Goal: Transaction & Acquisition: Purchase product/service

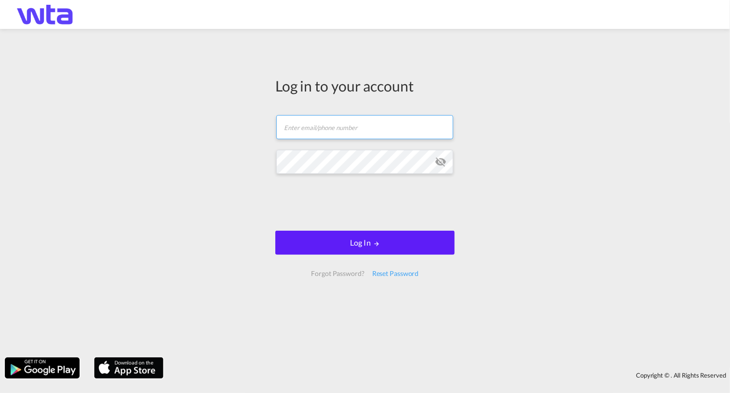
type input "[PERSON_NAME][EMAIL_ADDRESS][PERSON_NAME][DOMAIN_NAME]"
click at [358, 225] on form "[PERSON_NAME][EMAIL_ADDRESS][PERSON_NAME][DOMAIN_NAME] Log In Forgot Password? …" at bounding box center [364, 196] width 179 height 181
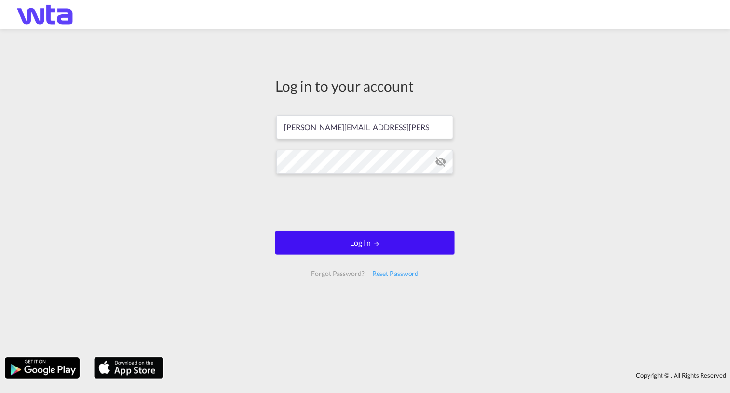
click at [357, 239] on button "Log In" at bounding box center [364, 243] width 179 height 24
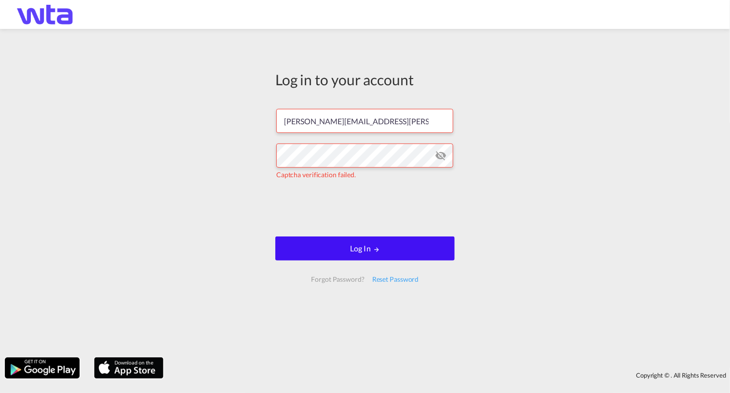
click at [363, 252] on button "Log In" at bounding box center [364, 249] width 179 height 24
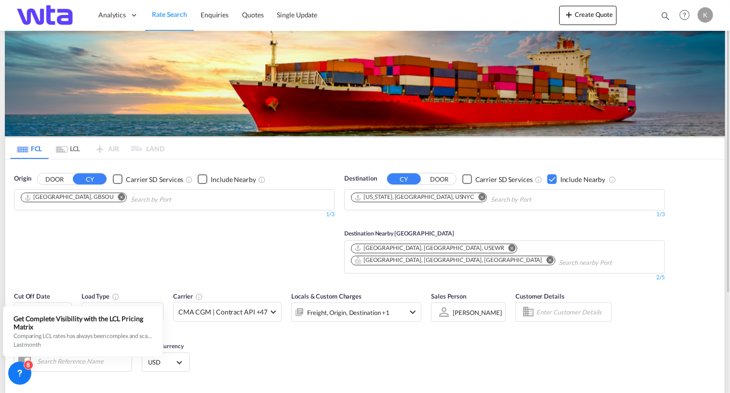
click at [61, 179] on button "DOOR" at bounding box center [55, 179] width 34 height 11
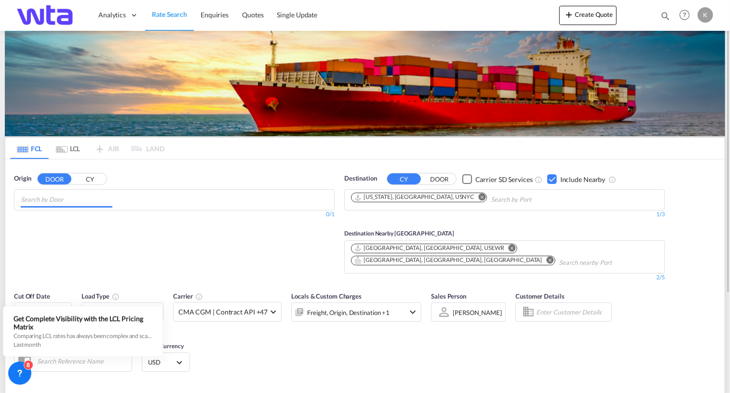
click at [62, 202] on input "Chips input." at bounding box center [67, 199] width 92 height 15
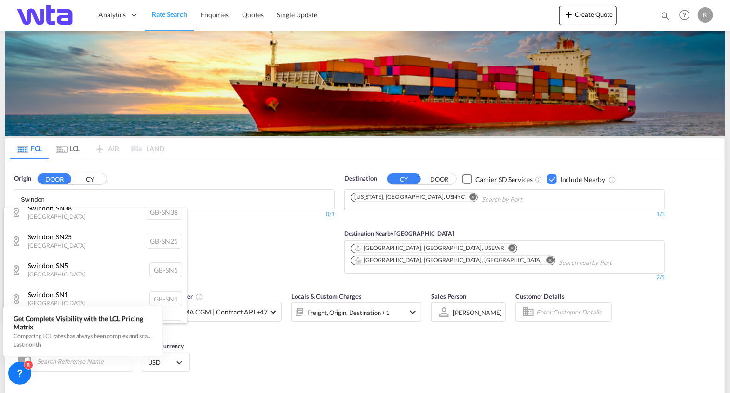
scroll to position [103, 0]
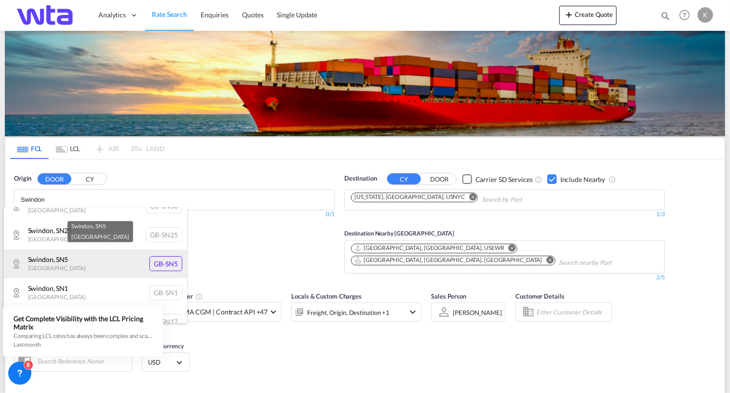
type input "Swindon"
click at [53, 267] on div "Swindon , SN5 [GEOGRAPHIC_DATA] [GEOGRAPHIC_DATA]-SN5" at bounding box center [95, 264] width 183 height 29
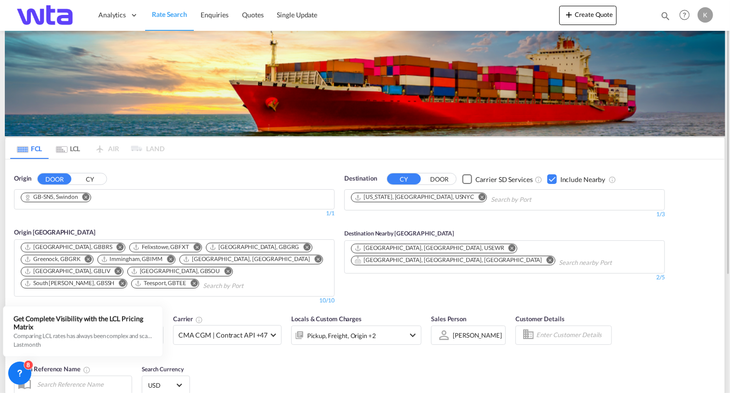
click at [447, 180] on button "DOOR" at bounding box center [439, 179] width 34 height 11
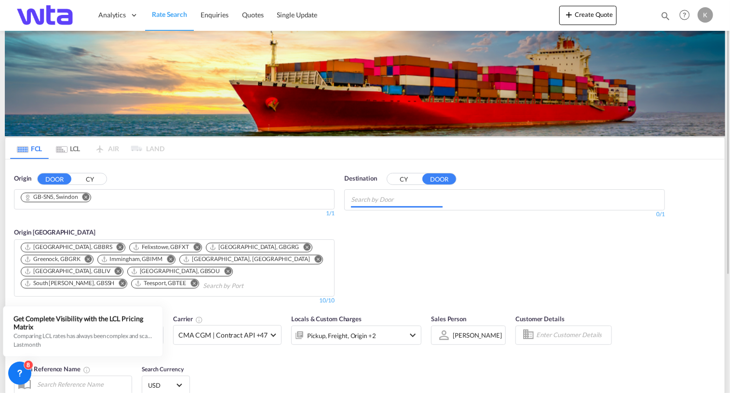
click at [360, 204] on input "Chips input." at bounding box center [397, 199] width 92 height 15
paste input "(ME 04210"
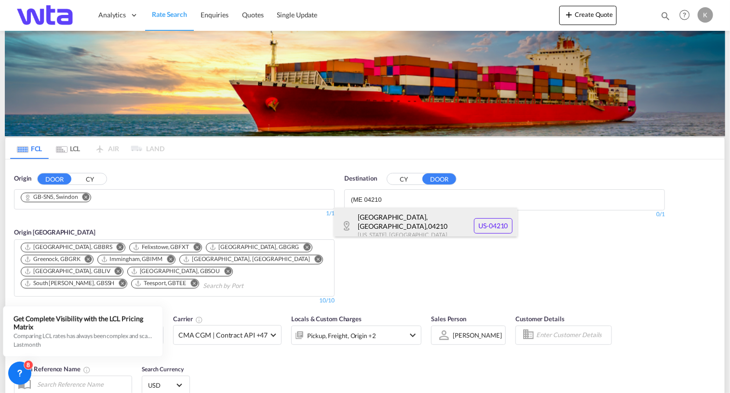
type input "(ME 04210"
click at [381, 221] on div "[GEOGRAPHIC_DATA], [GEOGRAPHIC_DATA] , 04210 [US_STATE] , [GEOGRAPHIC_DATA] [GE…" at bounding box center [425, 226] width 183 height 37
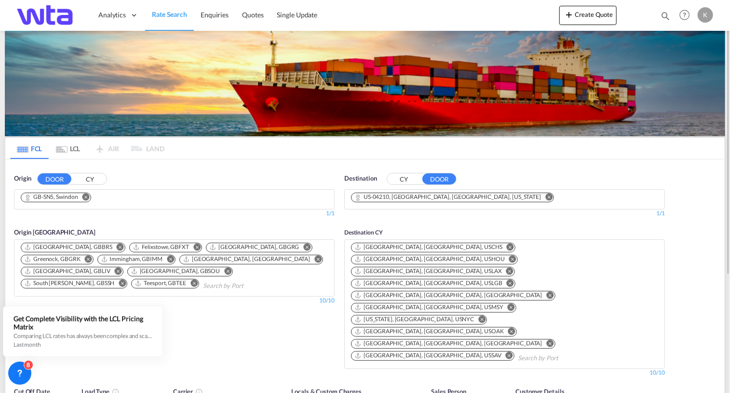
click at [31, 146] on md-tab-item "FCL" at bounding box center [29, 148] width 39 height 21
click at [29, 148] on md-tab-item "FCL" at bounding box center [29, 148] width 39 height 21
click at [30, 147] on md-tab-item "FCL" at bounding box center [29, 148] width 39 height 21
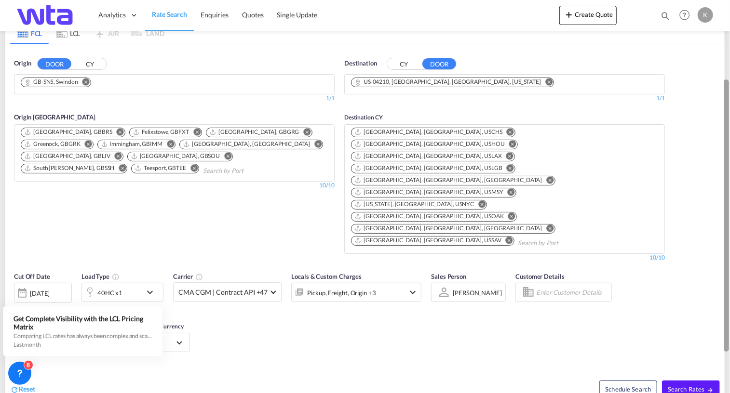
scroll to position [116, 0]
drag, startPoint x: 727, startPoint y: 246, endPoint x: 718, endPoint y: 327, distance: 81.5
click at [718, 327] on md-content "Analytics Reports Dashboard Rate Search Enquiries Quotes" at bounding box center [365, 196] width 730 height 393
click at [50, 289] on div "[DATE]" at bounding box center [40, 293] width 20 height 9
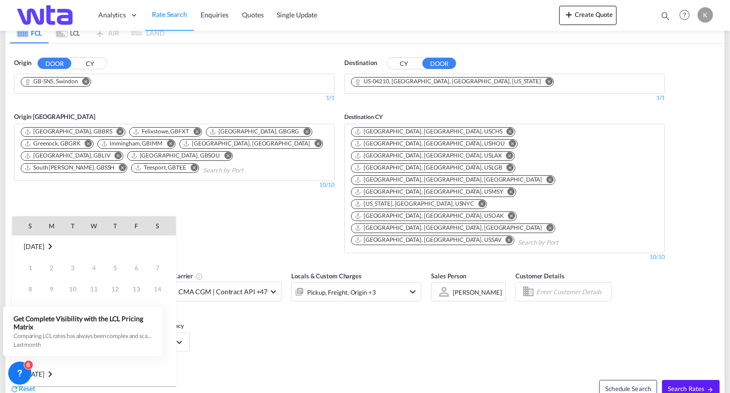
scroll to position [383, 0]
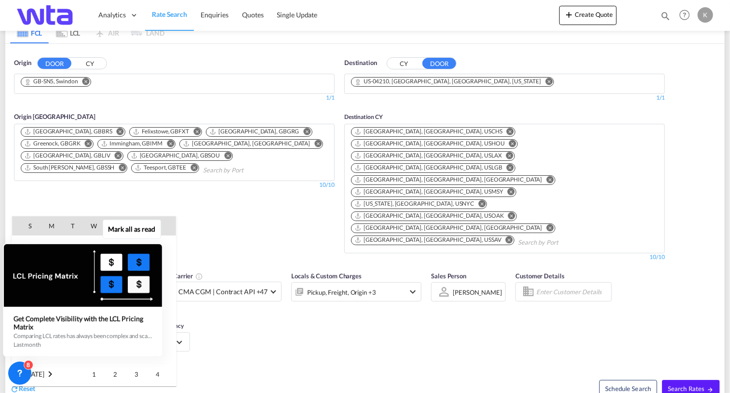
click at [170, 349] on div "Mark all as read Get Complete Visibility with the LCL Pricing Matrix Comparing …" at bounding box center [85, 290] width 175 height 133
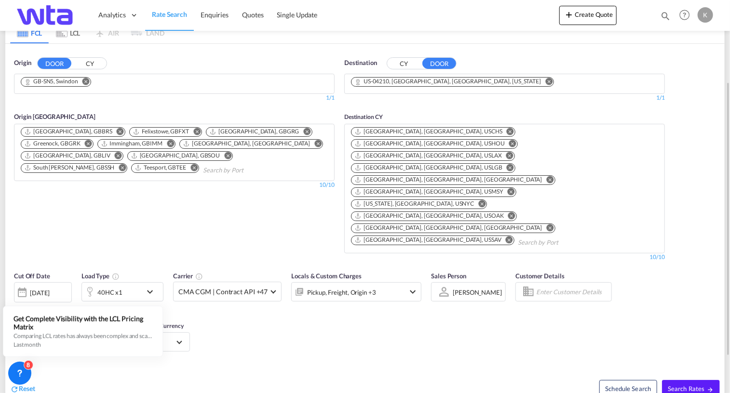
drag, startPoint x: 349, startPoint y: 312, endPoint x: 344, endPoint y: 308, distance: 6.9
click at [345, 368] on div "Reset" at bounding box center [188, 381] width 357 height 27
click at [65, 283] on div "[DATE]" at bounding box center [43, 293] width 58 height 20
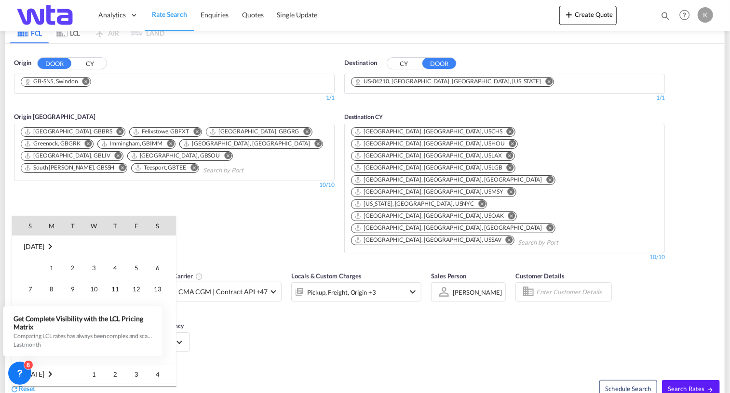
click at [54, 246] on md-icon "September 2025" at bounding box center [50, 247] width 12 height 12
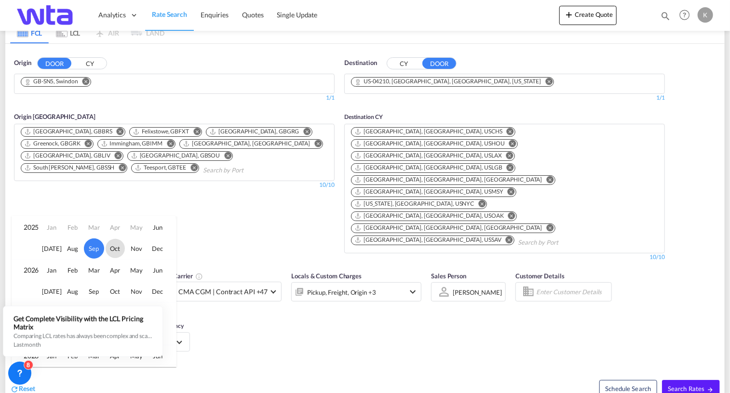
click at [114, 246] on span "Oct" at bounding box center [115, 248] width 19 height 19
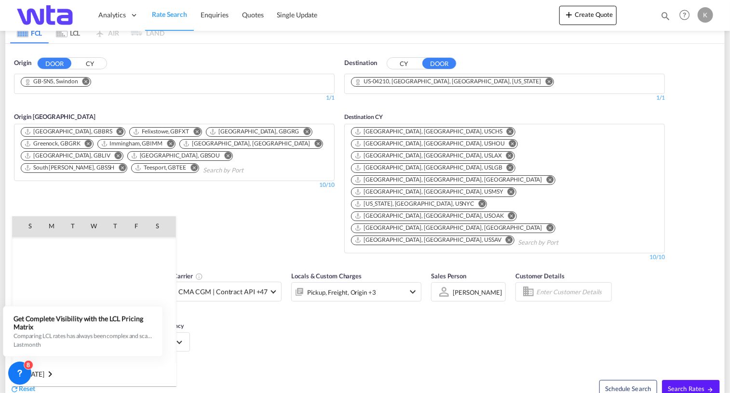
scroll to position [511, 0]
click at [93, 245] on span "1" at bounding box center [93, 246] width 19 height 19
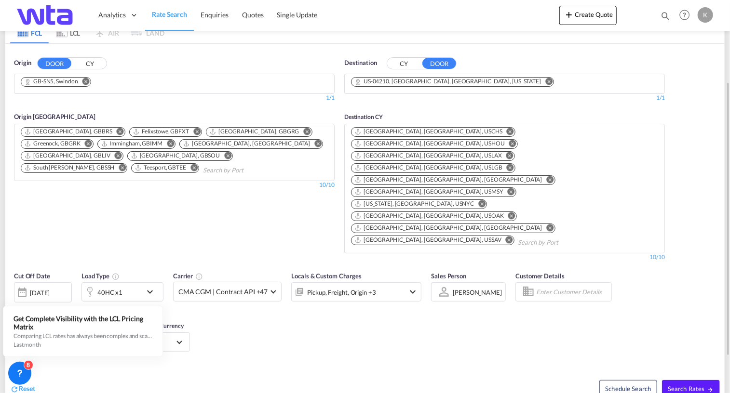
click at [147, 286] on md-icon "icon-chevron-down" at bounding box center [152, 292] width 16 height 12
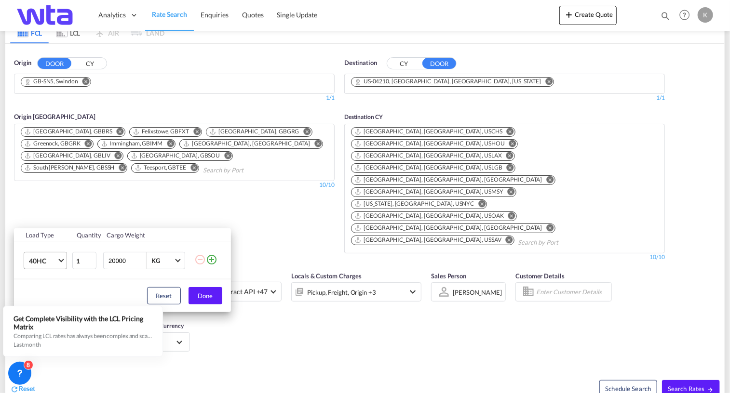
click at [60, 260] on span "Choose: \a40HC" at bounding box center [60, 259] width 5 height 5
click at [40, 215] on div "20GP" at bounding box center [36, 215] width 17 height 10
click at [208, 298] on button "Done" at bounding box center [205, 295] width 34 height 17
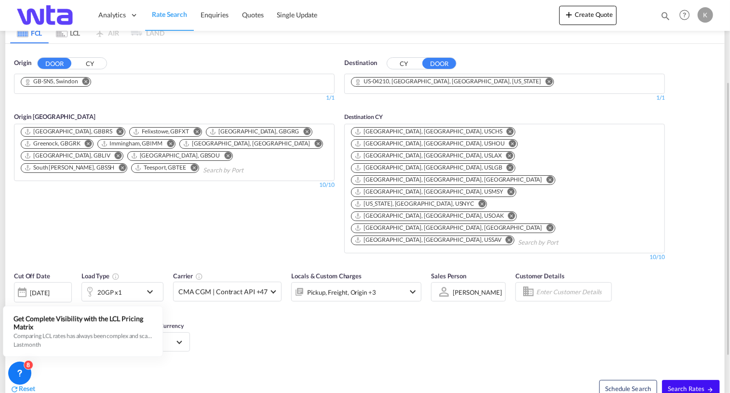
click at [698, 385] on span "Search Rates" at bounding box center [691, 389] width 46 height 8
type input "SN5 to 04210 / [DATE]"
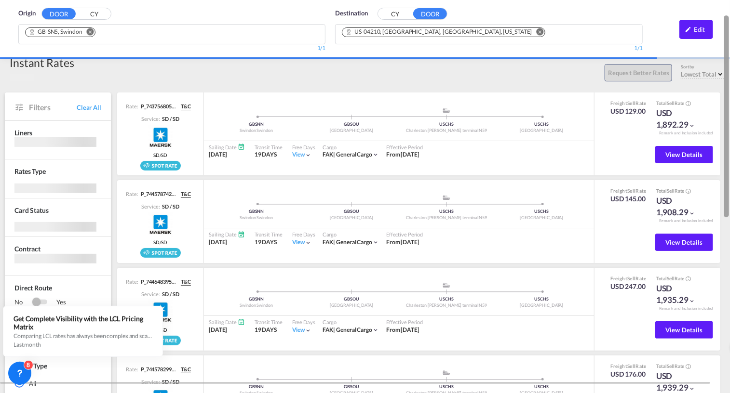
scroll to position [3, 0]
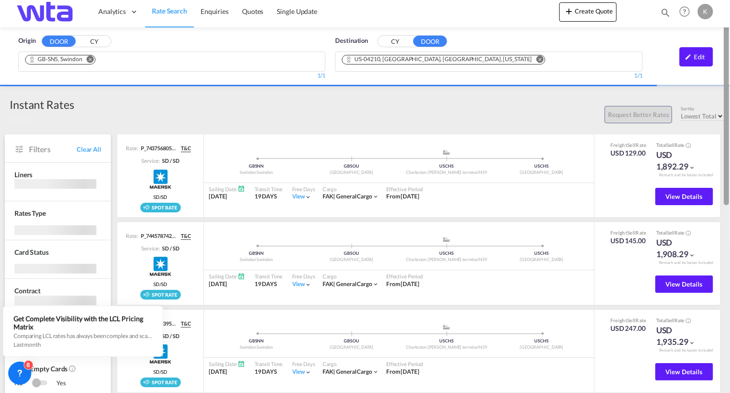
drag, startPoint x: 724, startPoint y: 203, endPoint x: 727, endPoint y: 20, distance: 183.2
click at [727, 20] on md-content "Analytics Reports Dashboard Rate Search Enquiries Quotes" at bounding box center [365, 196] width 730 height 393
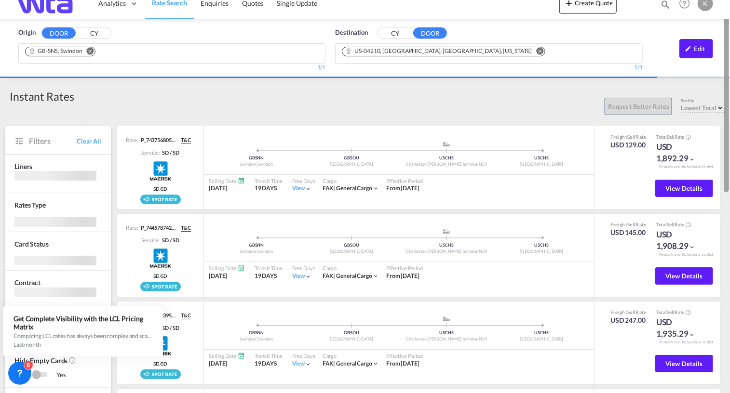
scroll to position [0, 0]
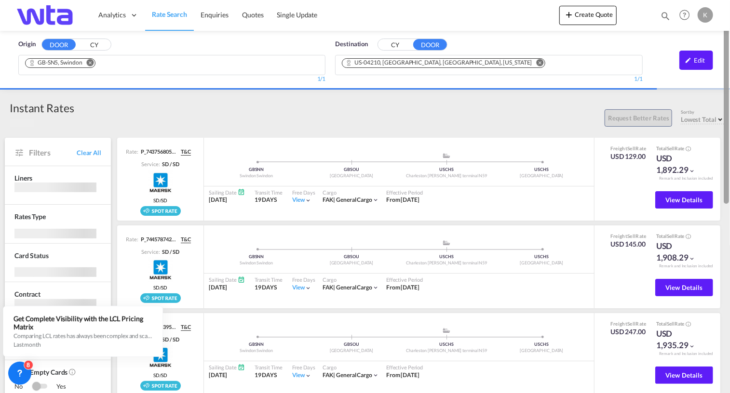
drag, startPoint x: 727, startPoint y: 192, endPoint x: 731, endPoint y: 165, distance: 27.8
click at [729, 165] on html "Analytics Reports Dashboard Rate Search Enquiries Quotes" at bounding box center [365, 196] width 730 height 393
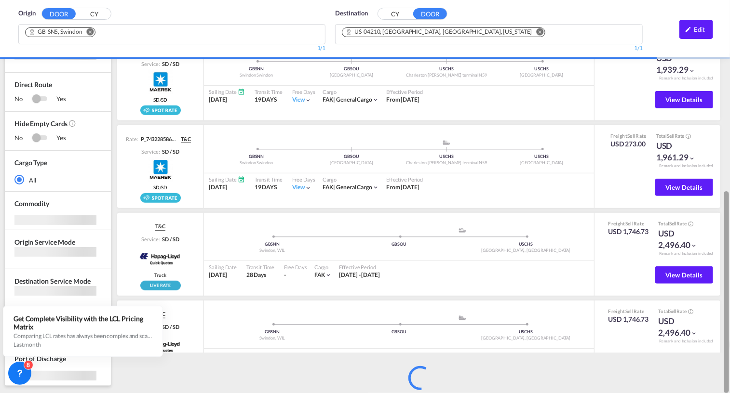
drag, startPoint x: 727, startPoint y: 152, endPoint x: 731, endPoint y: 375, distance: 223.2
click at [729, 375] on html "Analytics Reports Dashboard Rate Search Enquiries Quotes" at bounding box center [365, 196] width 730 height 393
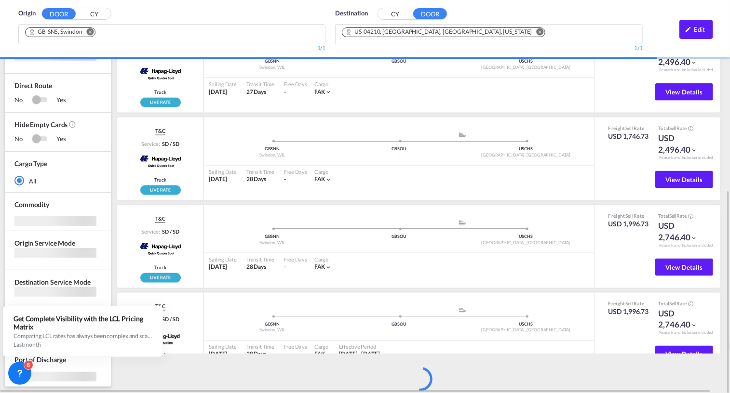
scroll to position [381, 0]
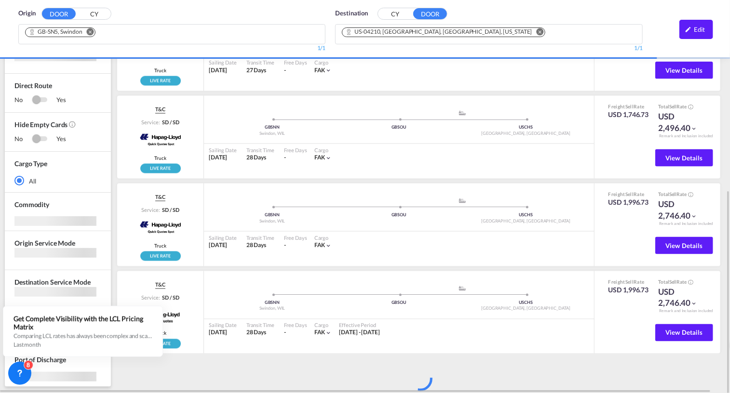
click at [469, 358] on div "rates loading Rate: P_7437568055_P01ldp384 T&C Service: SD / SD Maersk Spot SD/…" at bounding box center [420, 79] width 609 height 625
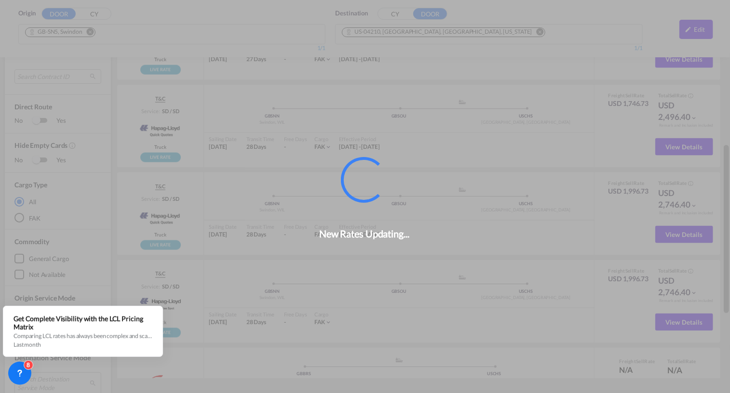
scroll to position [337, 0]
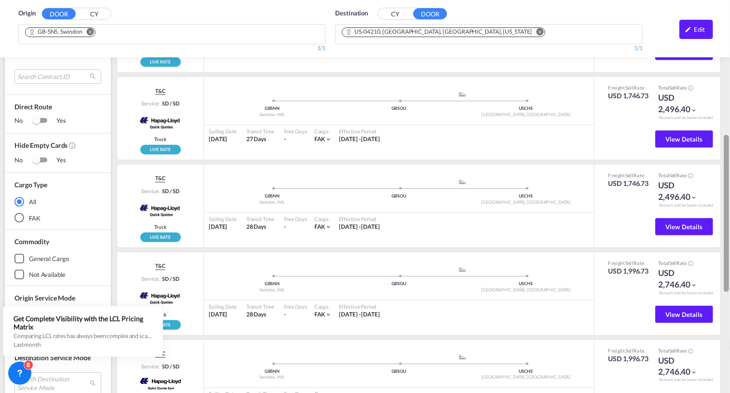
drag, startPoint x: 727, startPoint y: 200, endPoint x: 729, endPoint y: 156, distance: 44.4
click at [729, 156] on div at bounding box center [729, 197] width 2 height 390
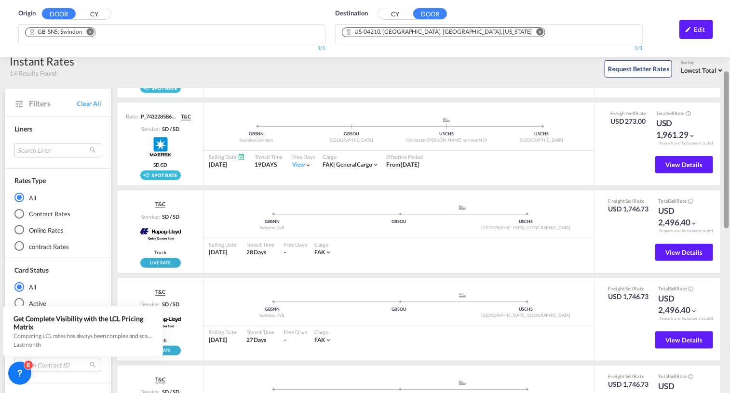
scroll to position [0, 0]
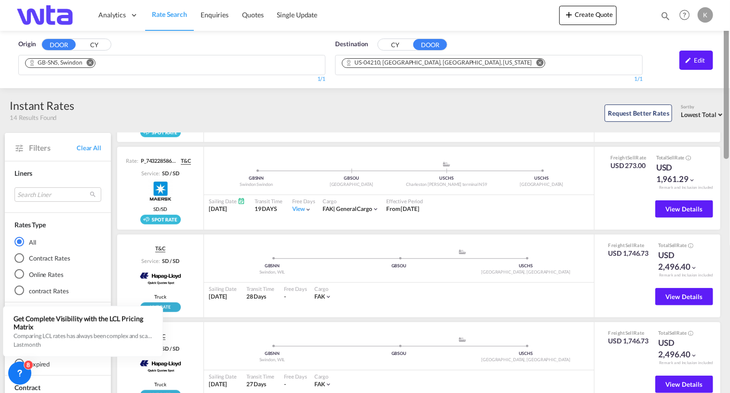
drag, startPoint x: 728, startPoint y: 236, endPoint x: 731, endPoint y: -7, distance: 242.5
click at [729, 0] on html "Analytics Reports Dashboard Rate Search Enquiries Quotes" at bounding box center [365, 196] width 730 height 393
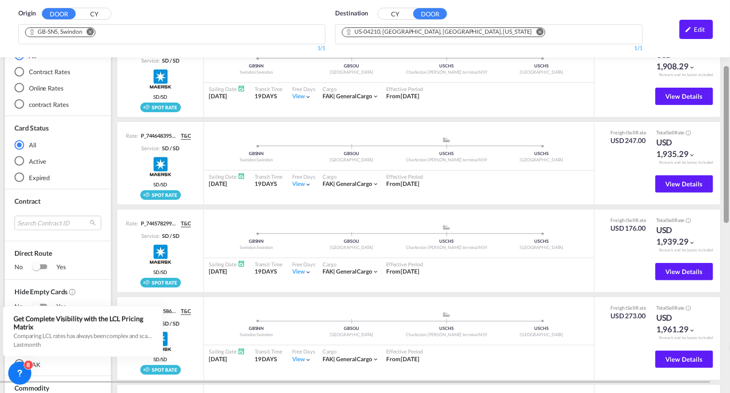
scroll to position [179, 0]
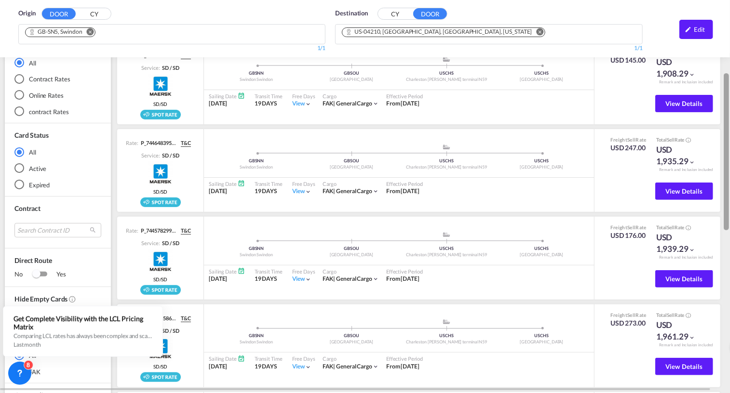
drag, startPoint x: 727, startPoint y: 132, endPoint x: 721, endPoint y: 204, distance: 72.1
click at [721, 204] on md-content "Analytics Reports Dashboard Rate Search Enquiries Quotes" at bounding box center [365, 196] width 730 height 393
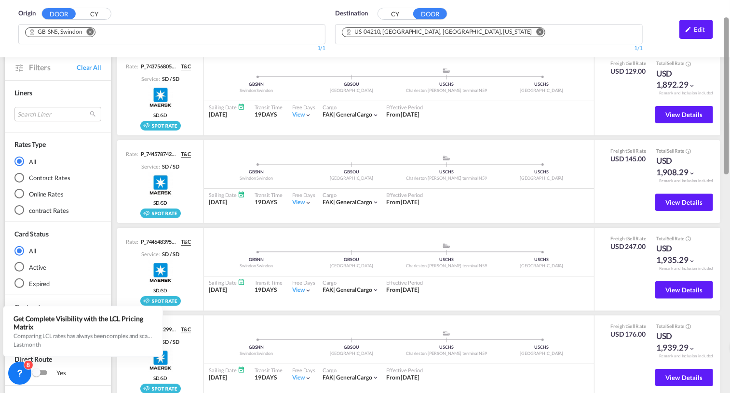
scroll to position [68, 0]
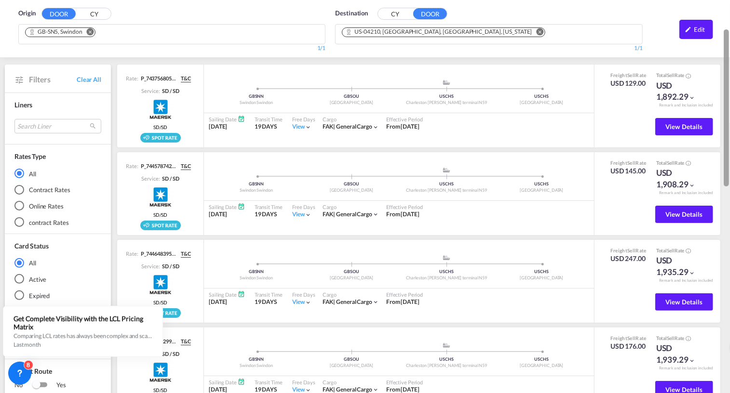
drag, startPoint x: 726, startPoint y: 79, endPoint x: 731, endPoint y: 35, distance: 44.1
click at [729, 35] on html "Analytics Reports Dashboard Rate Search Enquiries Quotes" at bounding box center [365, 196] width 730 height 393
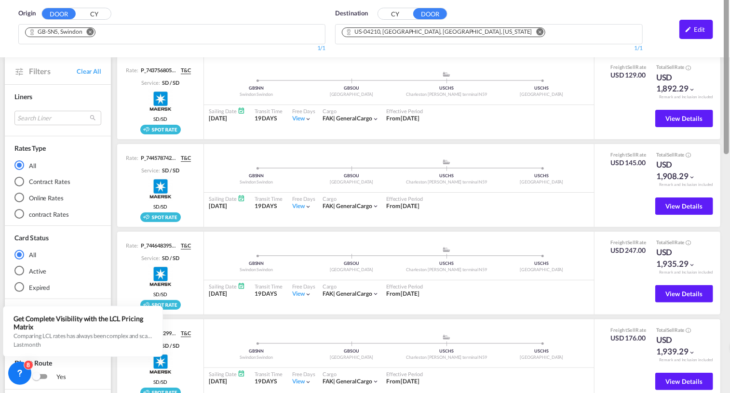
scroll to position [0, 0]
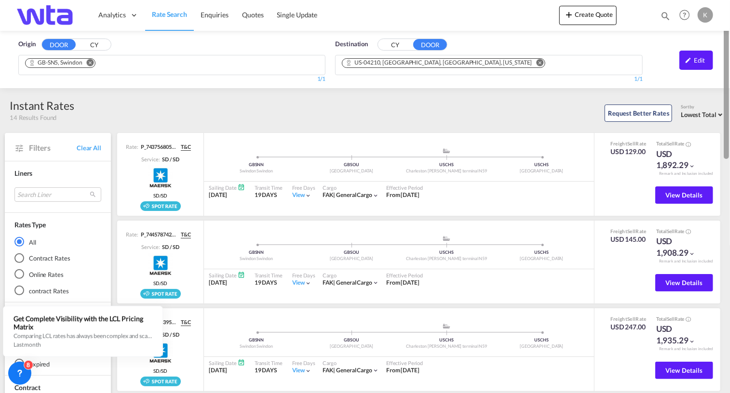
drag, startPoint x: 727, startPoint y: 138, endPoint x: 731, endPoint y: 56, distance: 82.5
click at [729, 56] on html "Analytics Reports Dashboard Rate Search Enquiries Quotes" at bounding box center [365, 196] width 730 height 393
